Goal: Information Seeking & Learning: Learn about a topic

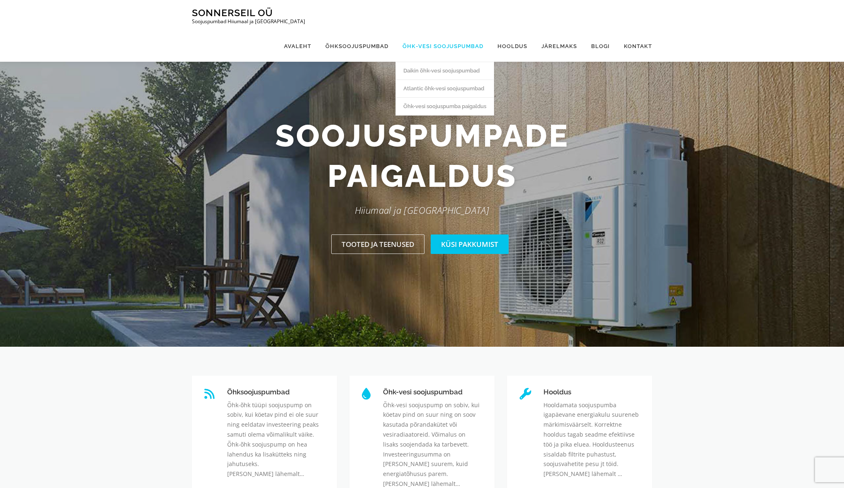
click at [426, 31] on link "Õhk-vesi soojuspumbad" at bounding box center [442, 46] width 95 height 31
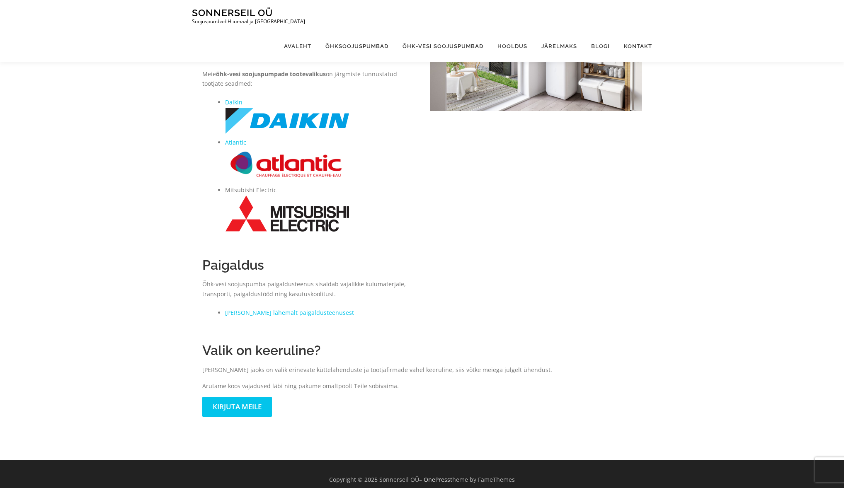
scroll to position [126, 0]
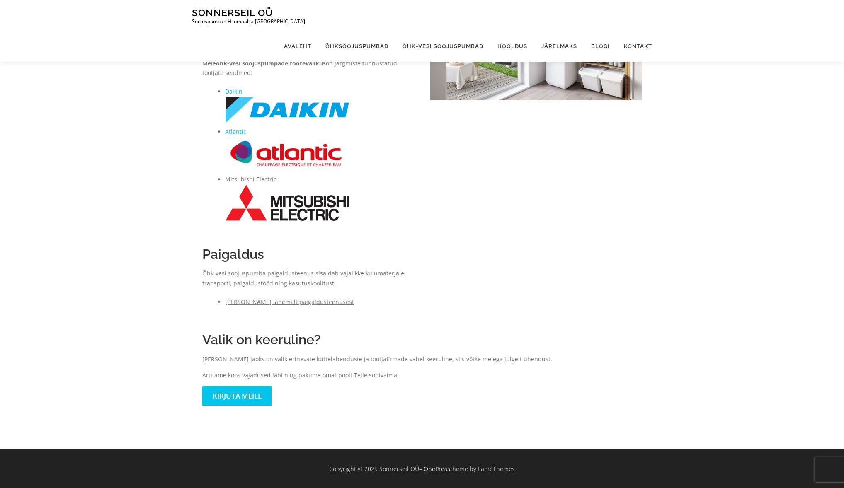
click at [255, 301] on link "Loe lähemalt paigaldusteenusest" at bounding box center [289, 302] width 129 height 8
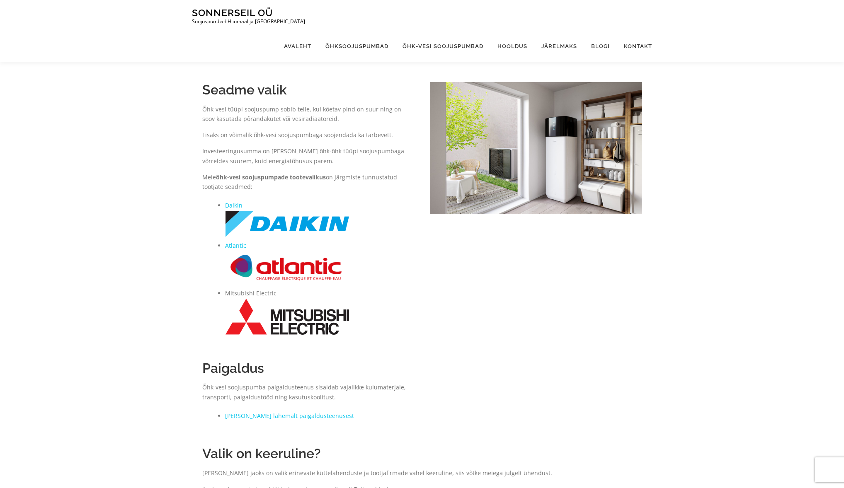
scroll to position [0, 0]
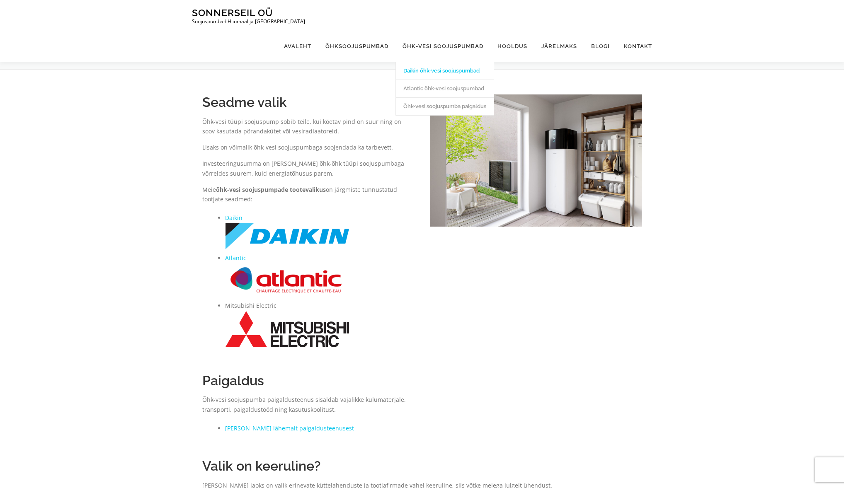
click at [441, 62] on link "Daikin õhk-vesi soojuspumbad" at bounding box center [445, 71] width 98 height 18
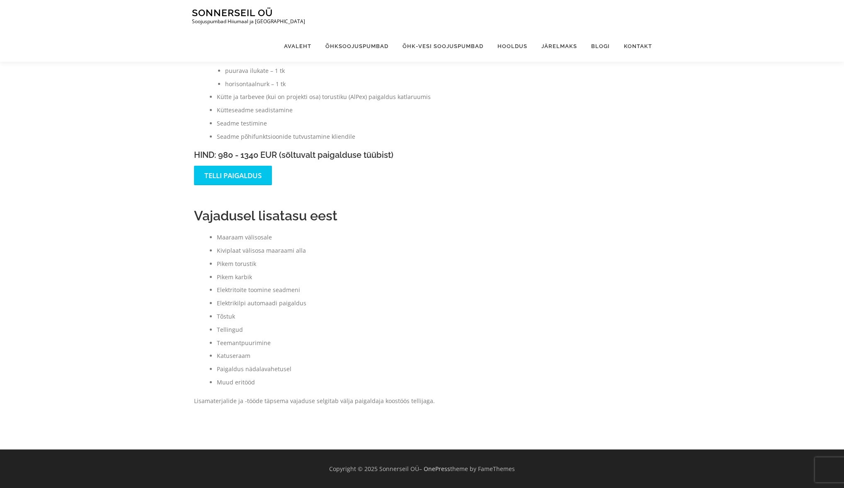
scroll to position [211, 0]
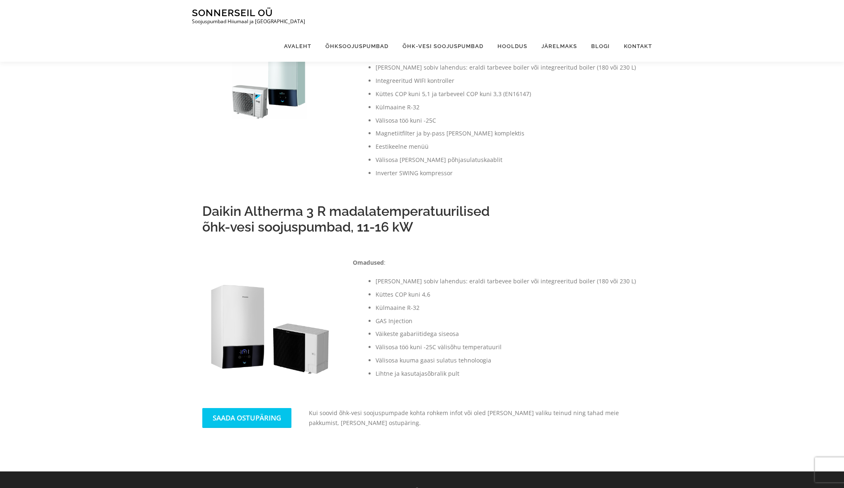
scroll to position [111, 0]
